Goal: Find contact information: Find contact information

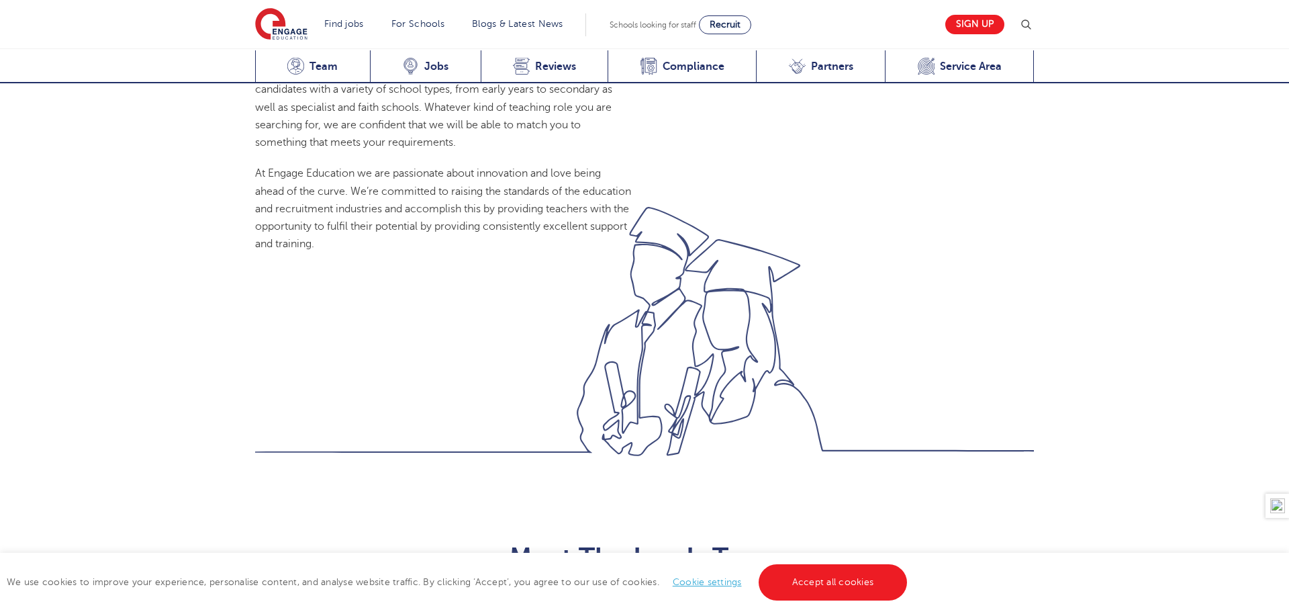
scroll to position [1325, 0]
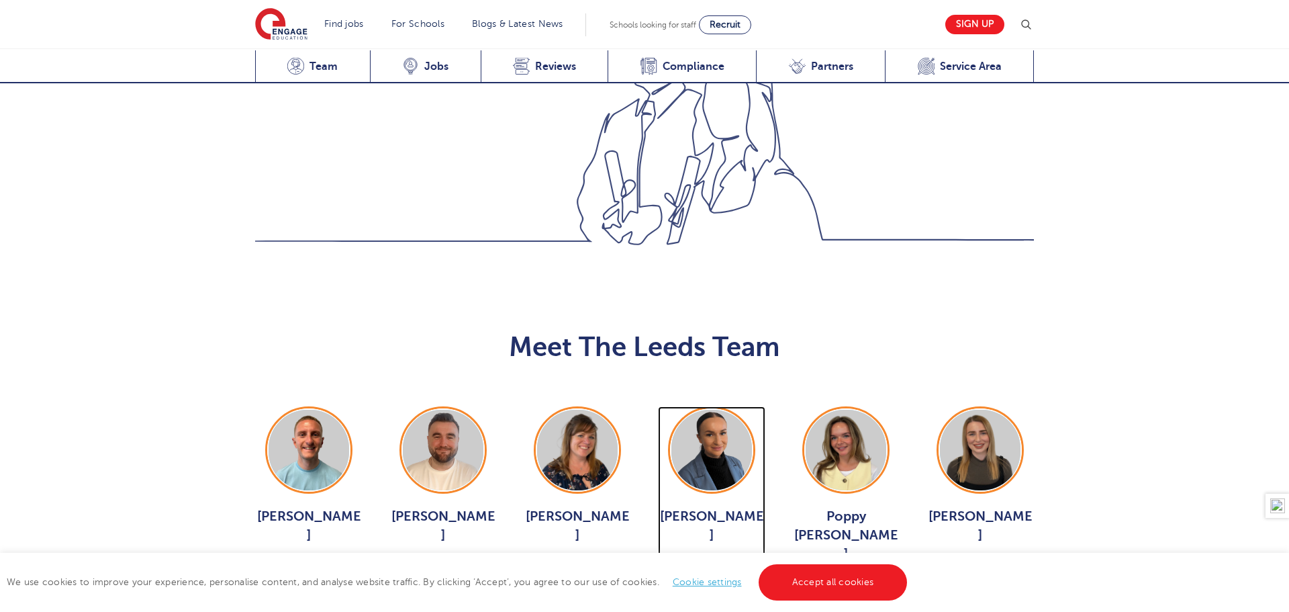
click at [713, 410] on img at bounding box center [711, 450] width 81 height 81
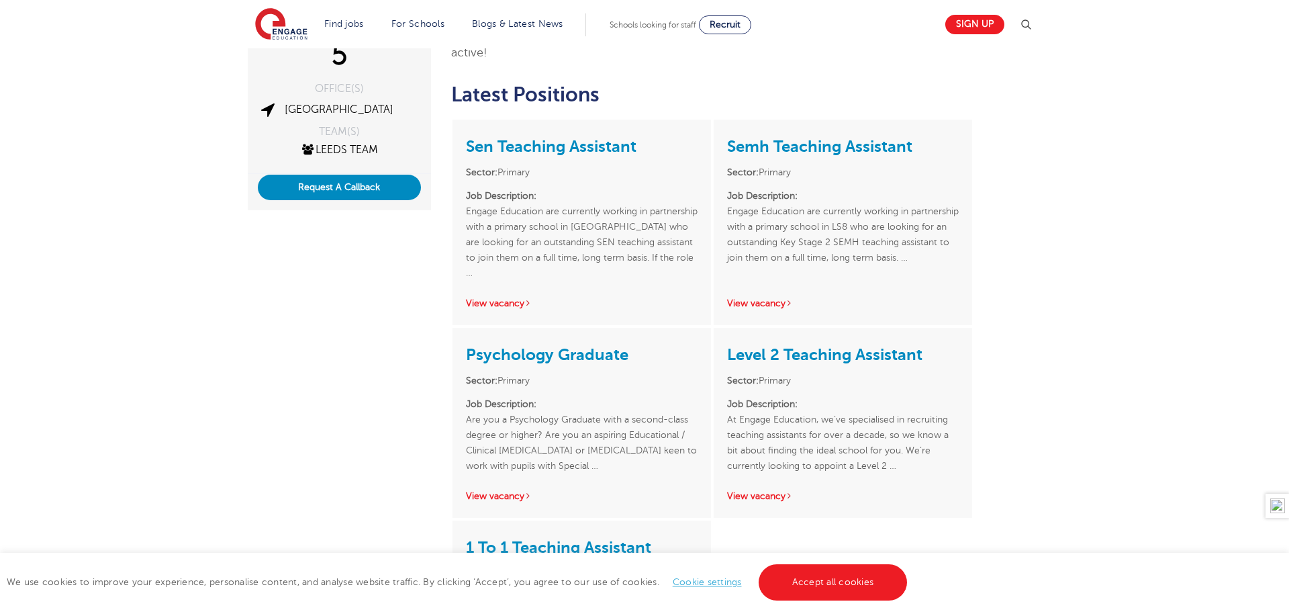
scroll to position [279, 0]
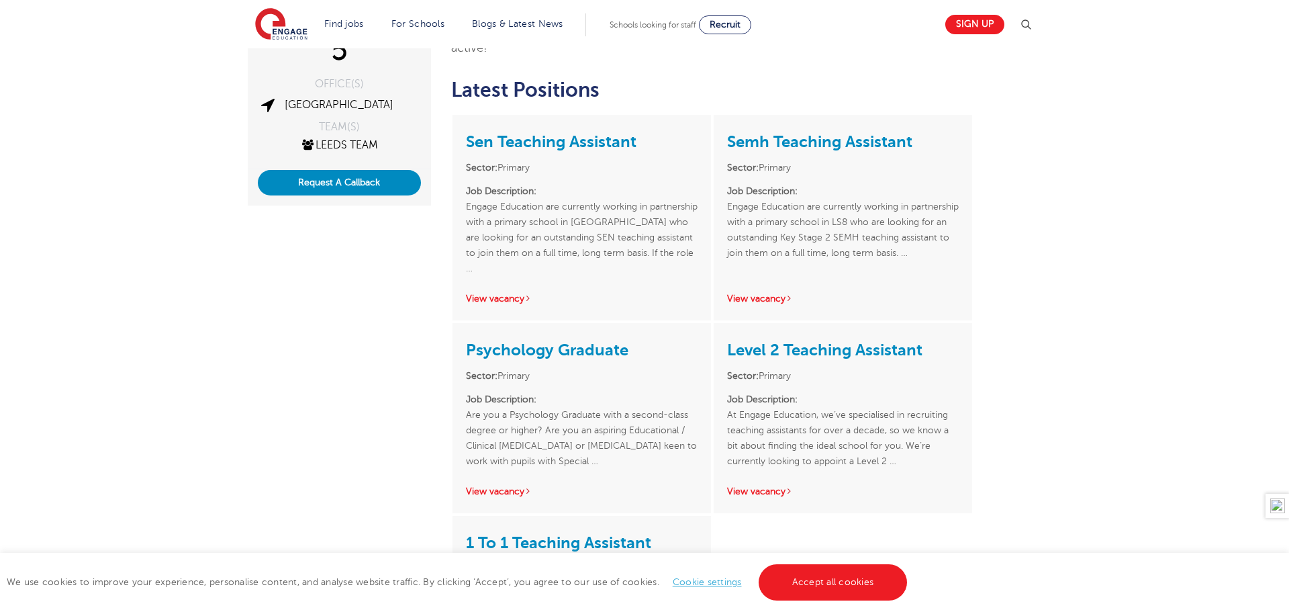
click at [328, 330] on div "[PERSON_NAME] ACTIVE JOBS 5 OFFICE(S) Leeds TEAM(S) Leeds Team Request A Callba…" at bounding box center [645, 324] width 814 height 904
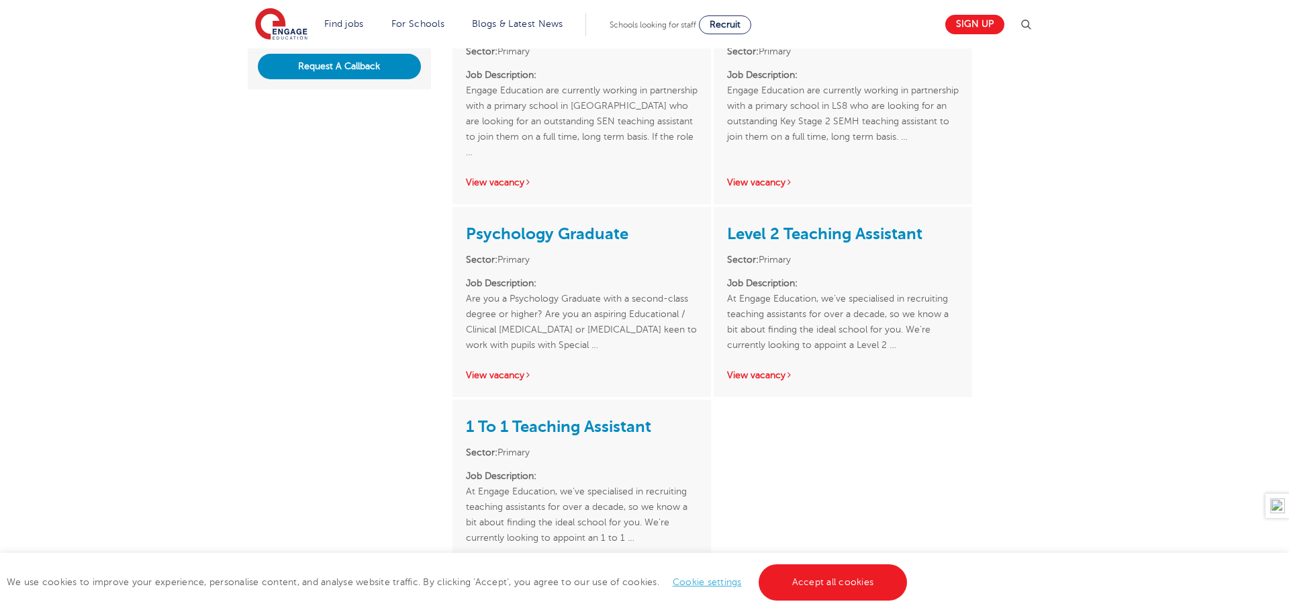
scroll to position [590, 0]
